Goal: Task Accomplishment & Management: Manage account settings

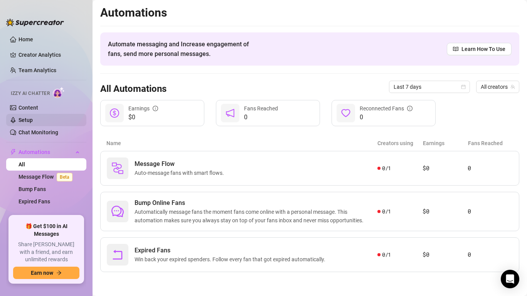
click at [33, 117] on link "Setup" at bounding box center [25, 120] width 14 height 6
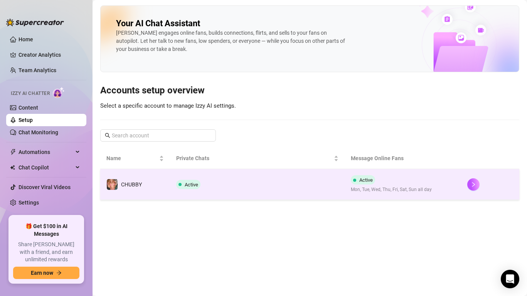
click at [264, 183] on td "Active" at bounding box center [257, 184] width 175 height 31
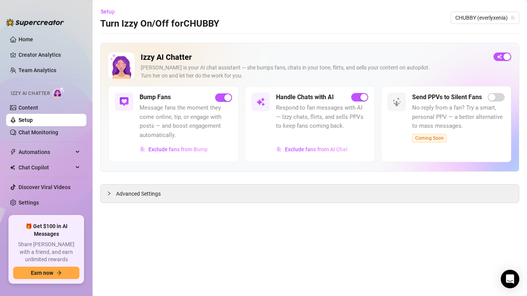
click at [223, 205] on main "Setup Turn Izzy On/Off for [PERSON_NAME] (everlyxenia) Izzy AI Chatter [PERSON_…" at bounding box center [309, 148] width 434 height 296
click at [219, 200] on div "Advanced Settings" at bounding box center [310, 193] width 418 height 18
click at [218, 195] on div "Advanced Settings" at bounding box center [310, 193] width 418 height 18
click at [119, 196] on span "Advanced Settings" at bounding box center [138, 193] width 45 height 8
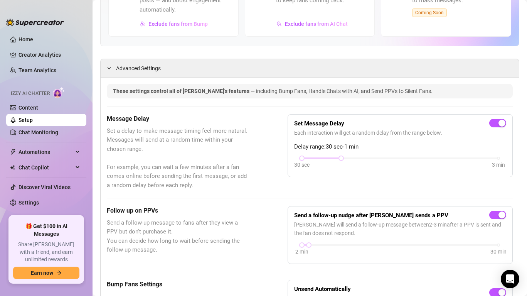
scroll to position [130, 0]
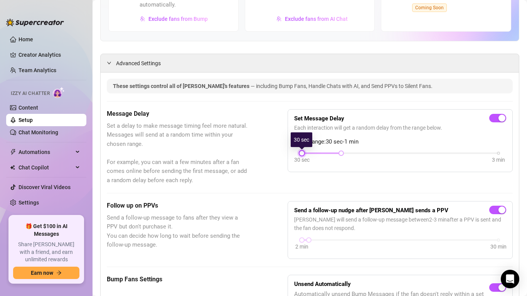
click at [303, 153] on div at bounding box center [302, 153] width 4 height 4
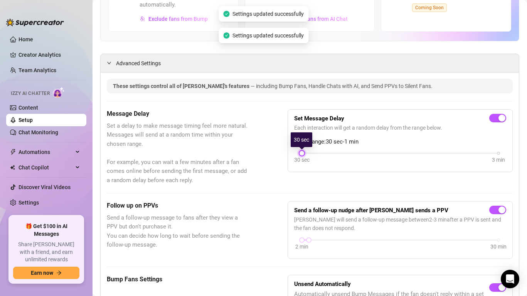
drag, startPoint x: 340, startPoint y: 153, endPoint x: 297, endPoint y: 159, distance: 43.2
click at [302, 154] on div "30 sec 3 min" at bounding box center [400, 152] width 197 height 3
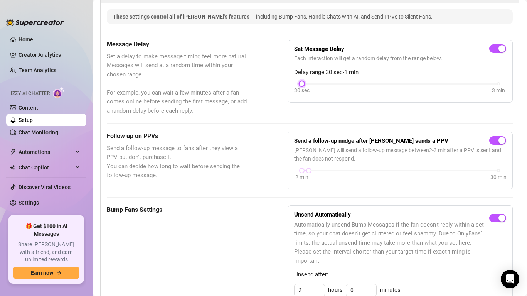
scroll to position [207, 0]
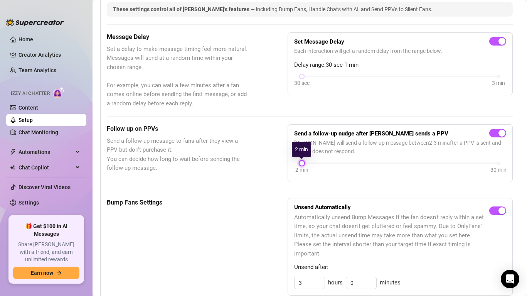
drag, startPoint x: 307, startPoint y: 164, endPoint x: 291, endPoint y: 164, distance: 17.0
click at [291, 164] on div "Send a follow-up nudge after [PERSON_NAME] sends a PPV [PERSON_NAME] will send …" at bounding box center [399, 153] width 225 height 58
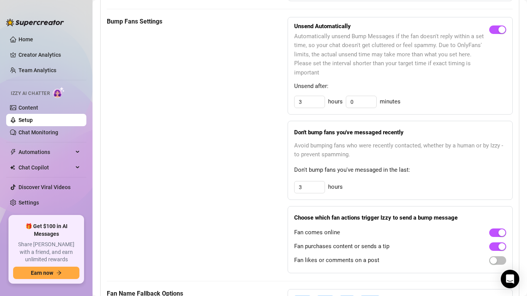
scroll to position [390, 0]
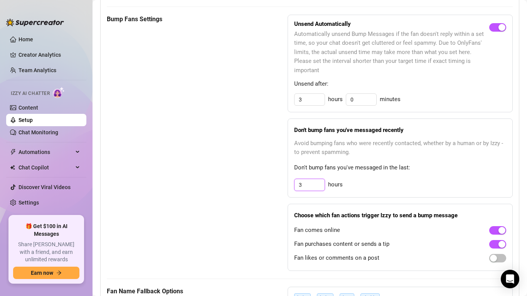
click at [304, 179] on input "3" at bounding box center [309, 185] width 30 height 12
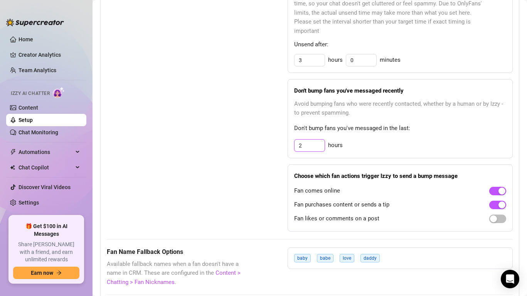
scroll to position [430, 0]
type input "3"
click at [502, 214] on span "button" at bounding box center [497, 218] width 17 height 8
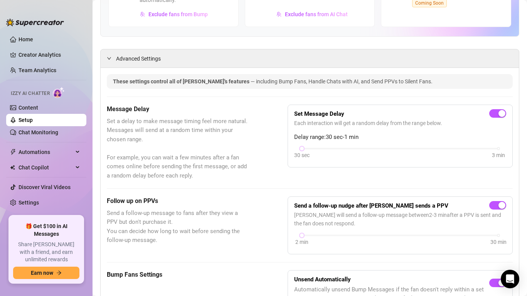
scroll to position [0, 0]
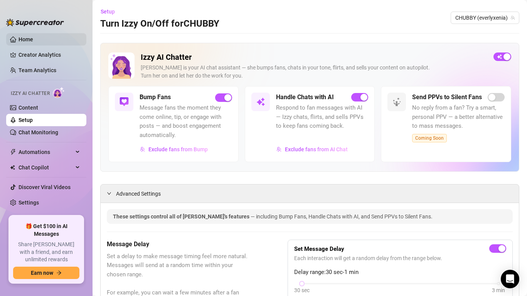
click at [29, 37] on link "Home" at bounding box center [25, 39] width 15 height 6
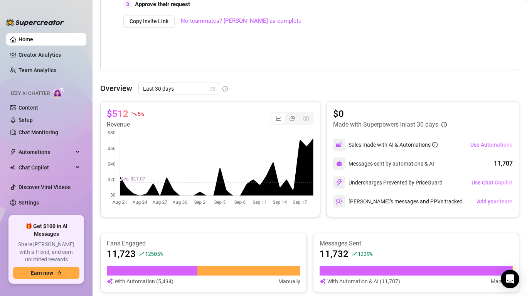
scroll to position [256, 0]
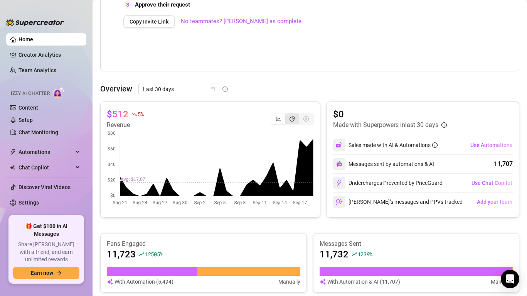
click at [295, 120] on div "segmented control" at bounding box center [292, 118] width 14 height 11
click at [287, 114] on input "segmented control" at bounding box center [287, 114] width 0 height 0
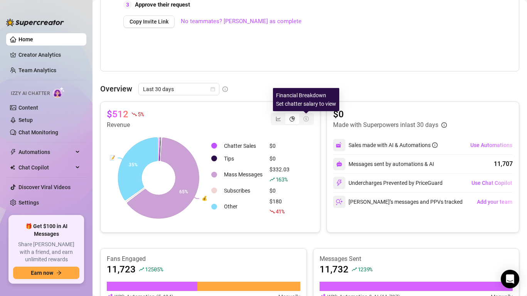
click at [307, 119] on icon "dollar-circle" at bounding box center [305, 118] width 5 height 5
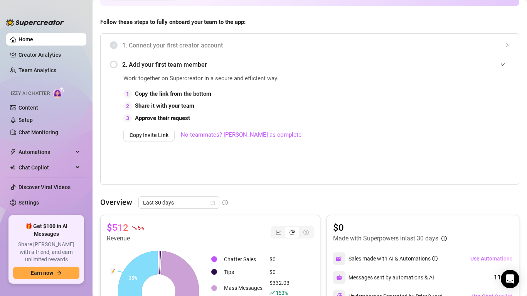
scroll to position [0, 0]
